Goal: Information Seeking & Learning: Learn about a topic

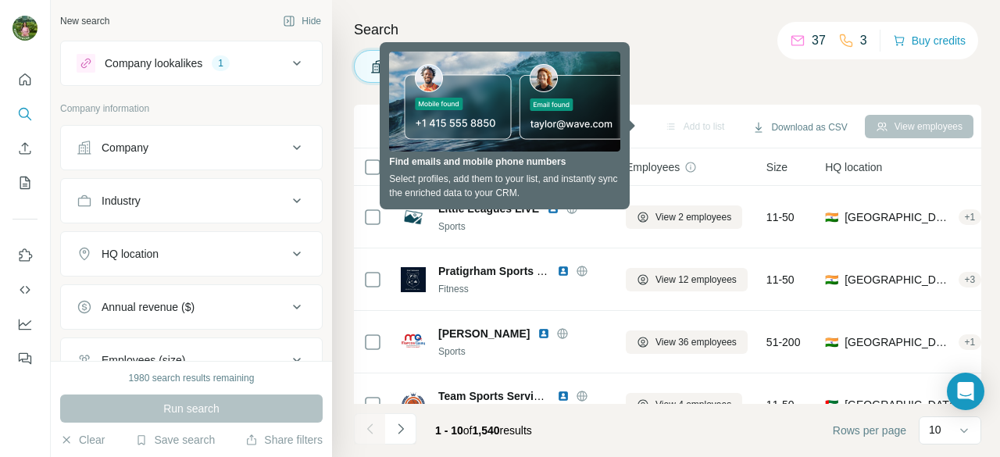
click at [679, 92] on div "Search Companies People Add to list Download as CSV View employees 0 selected C…" at bounding box center [666, 228] width 668 height 457
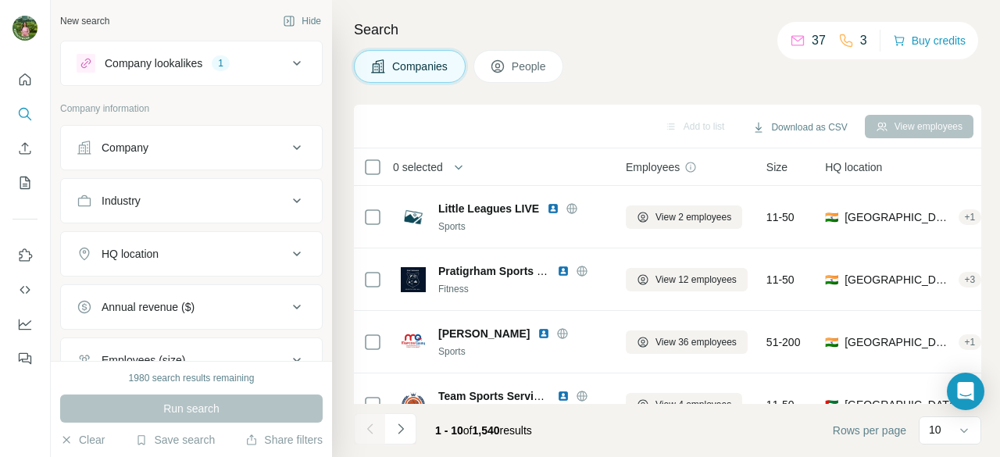
click at [554, 124] on div "Add to list Download as CSV View employees" at bounding box center [668, 125] width 612 height 27
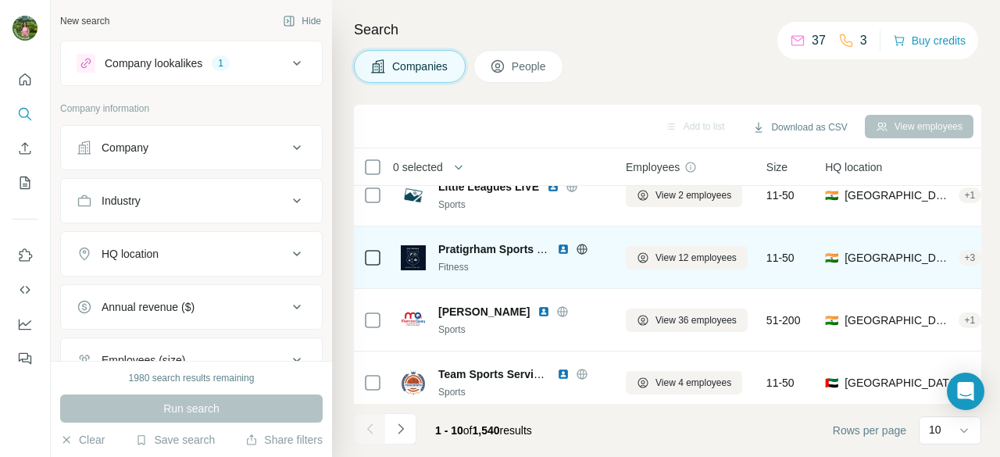
scroll to position [17, 0]
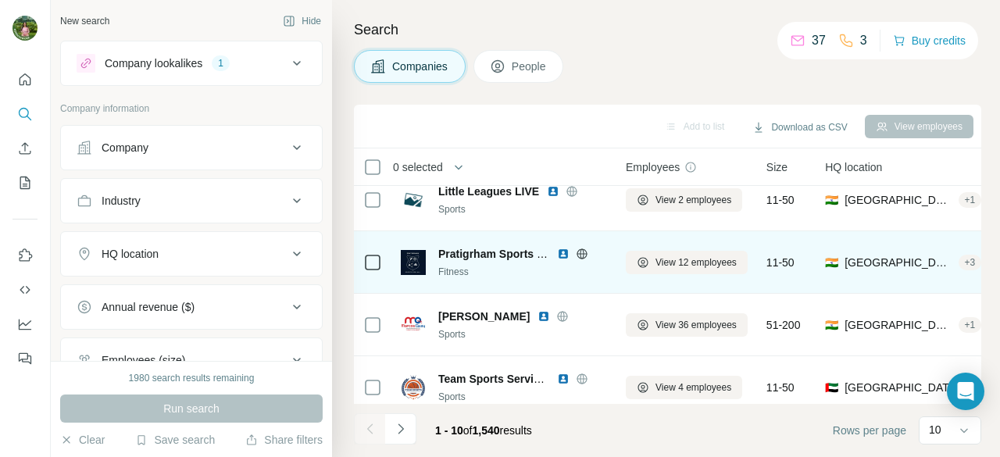
click at [507, 266] on div "Fitness" at bounding box center [522, 272] width 169 height 14
click at [562, 255] on img at bounding box center [563, 254] width 12 height 12
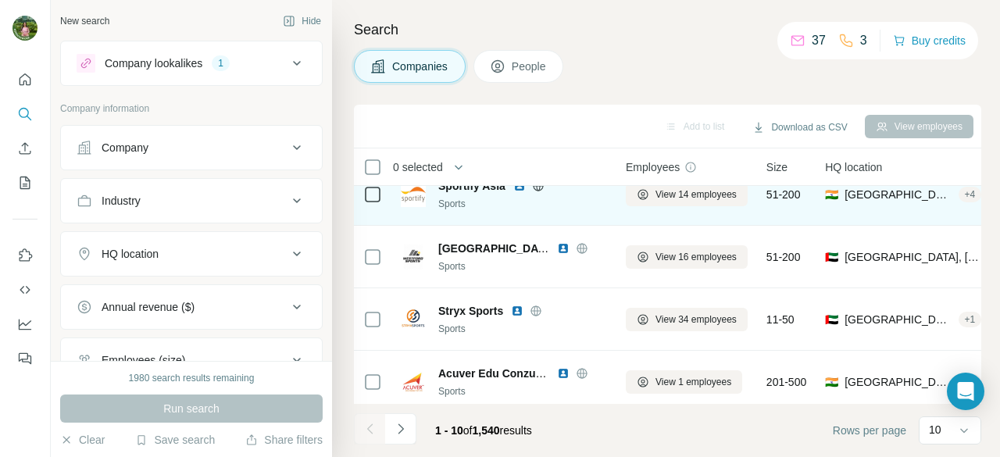
scroll to position [273, 0]
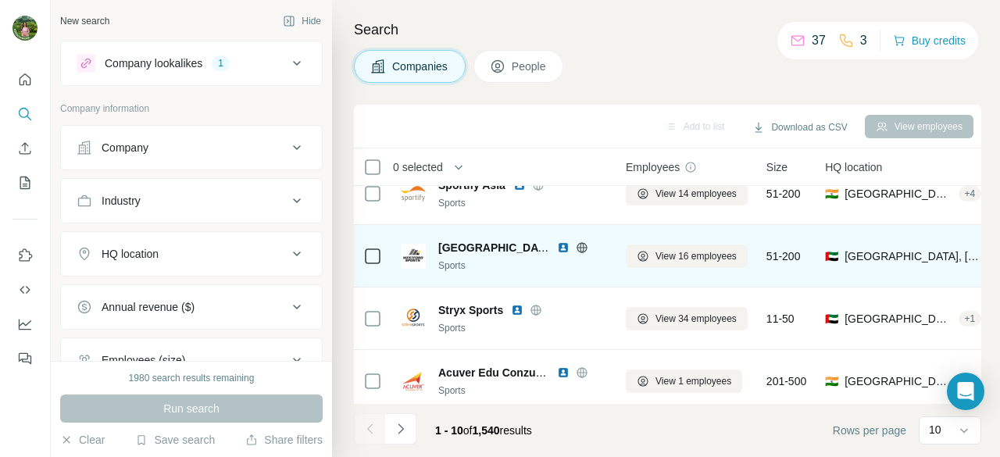
click at [562, 249] on img at bounding box center [563, 247] width 12 height 12
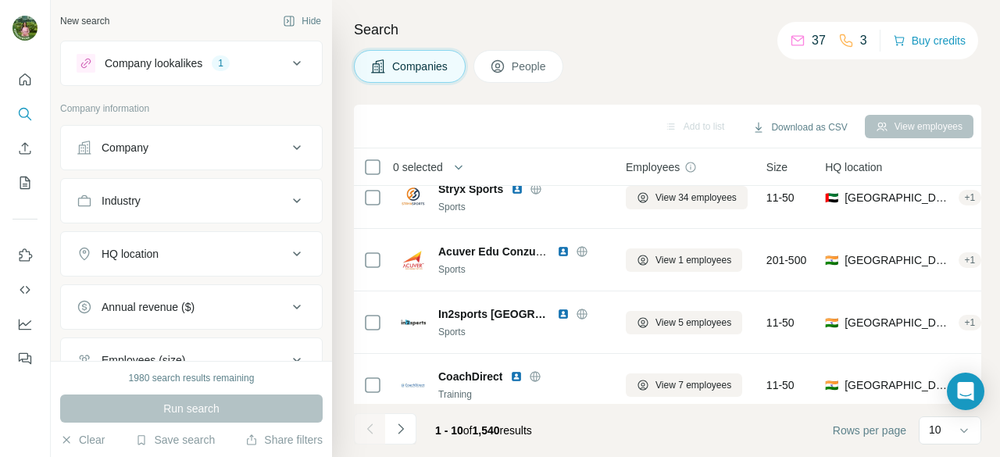
scroll to position [414, 0]
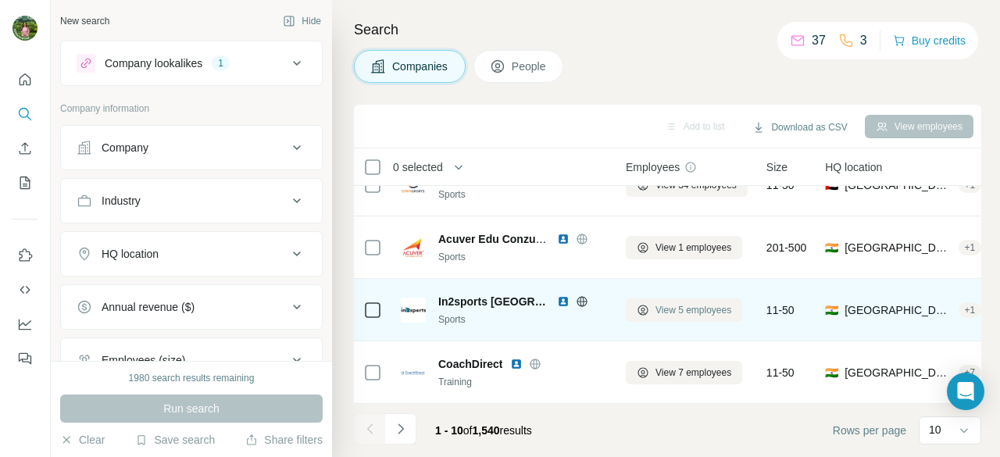
click at [701, 303] on span "View 5 employees" at bounding box center [693, 310] width 76 height 14
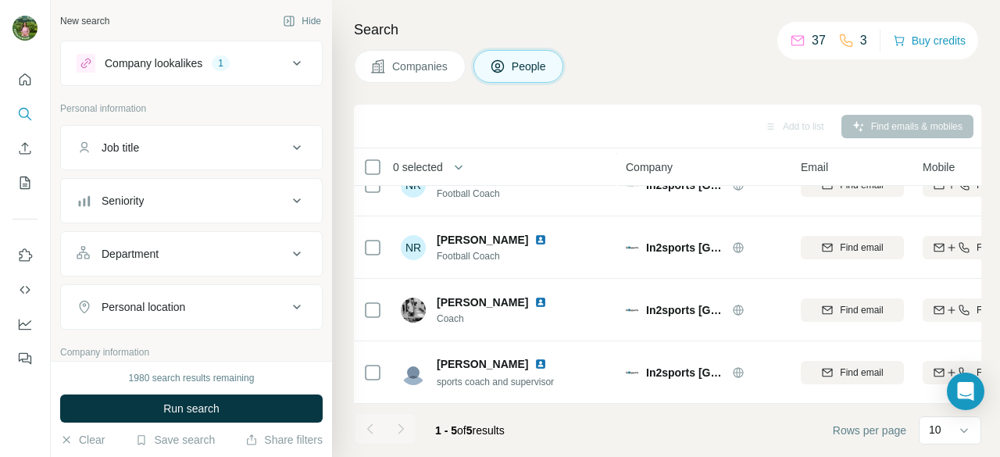
scroll to position [102, 0]
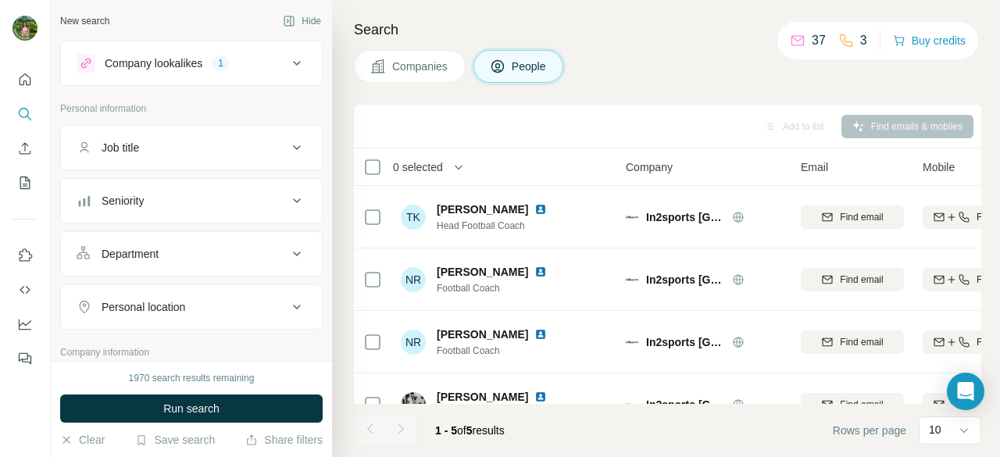
click at [412, 66] on span "Companies" at bounding box center [420, 67] width 57 height 16
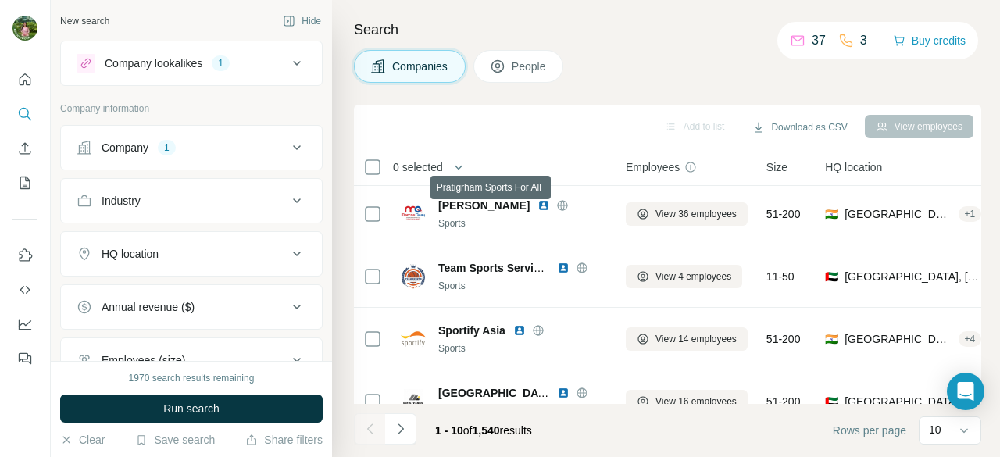
scroll to position [132, 0]
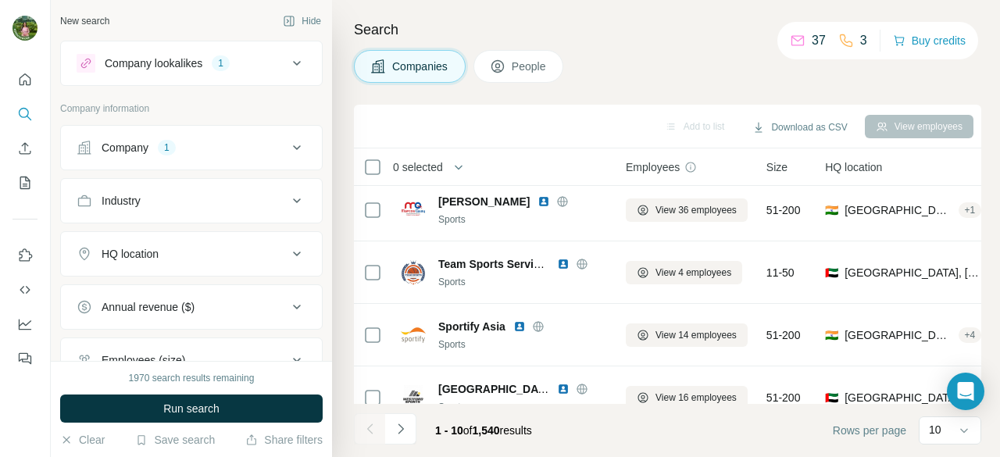
click at [473, 219] on div "Sports" at bounding box center [522, 219] width 169 height 14
click at [897, 121] on button "View employees" at bounding box center [919, 126] width 109 height 23
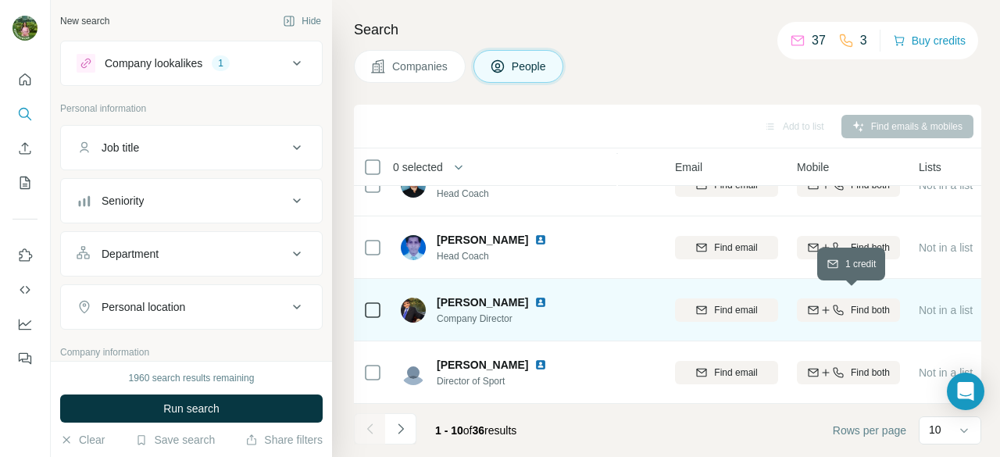
scroll to position [413, 128]
click at [858, 304] on span "Find both" at bounding box center [867, 310] width 39 height 14
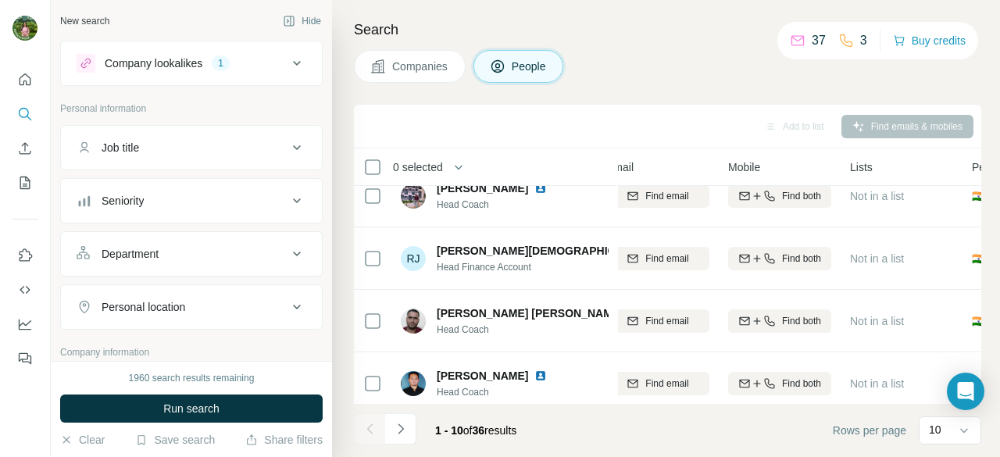
scroll to position [0, 194]
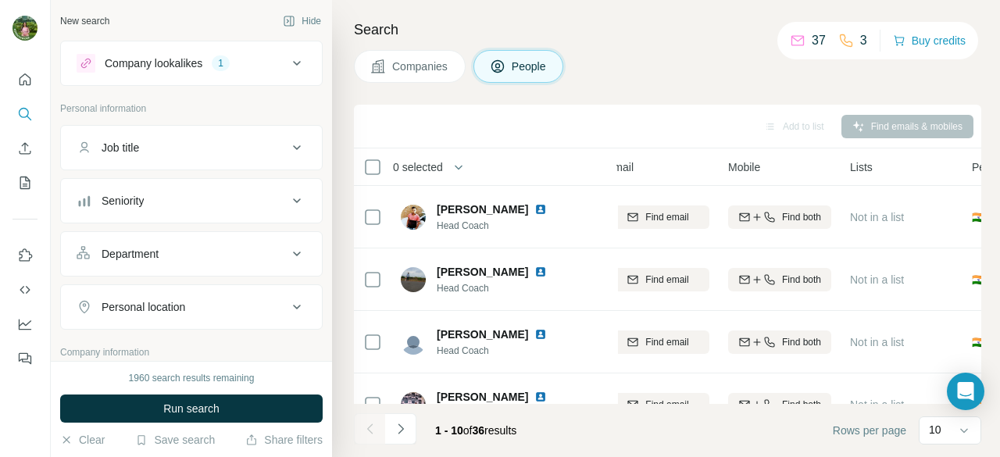
click at [293, 52] on button "Company lookalikes 1" at bounding box center [191, 63] width 261 height 37
